Goal: Information Seeking & Learning: Learn about a topic

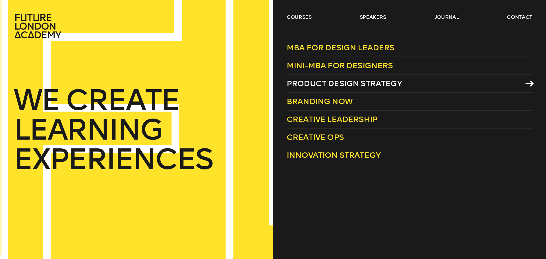
click at [308, 80] on span "Product Design Strategy" at bounding box center [344, 83] width 115 height 9
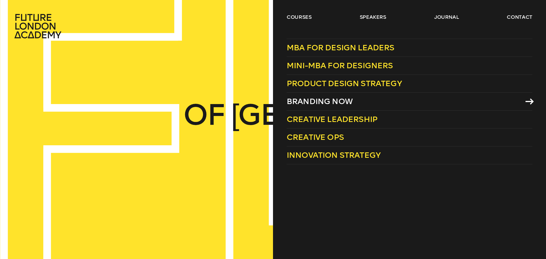
click at [296, 99] on span "Branding Now" at bounding box center [320, 101] width 66 height 9
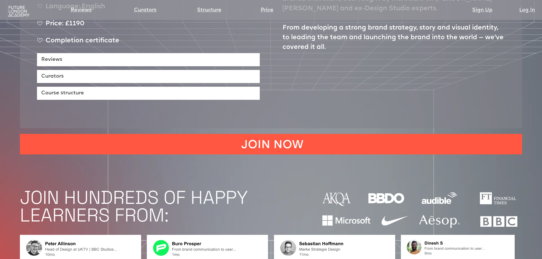
scroll to position [341, 0]
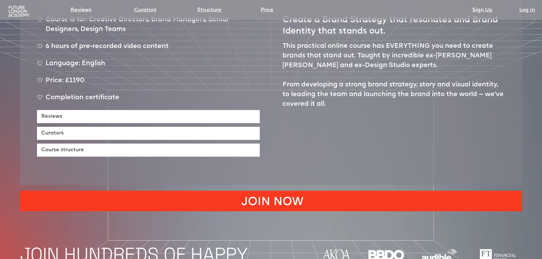
click at [265, 191] on link "JOIN NOW" at bounding box center [271, 201] width 502 height 20
